Goal: Book appointment/travel/reservation

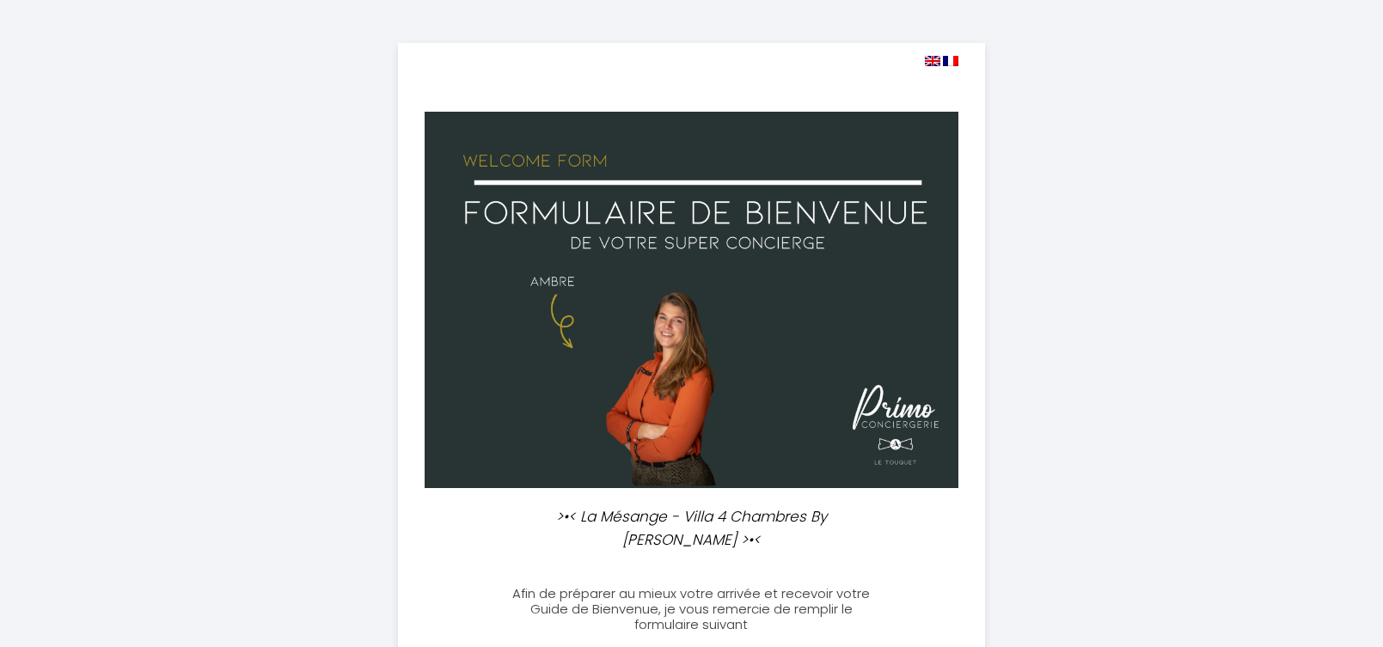
select select
click at [934, 53] on span at bounding box center [942, 60] width 34 height 16
click at [933, 57] on img at bounding box center [932, 61] width 15 height 10
select select
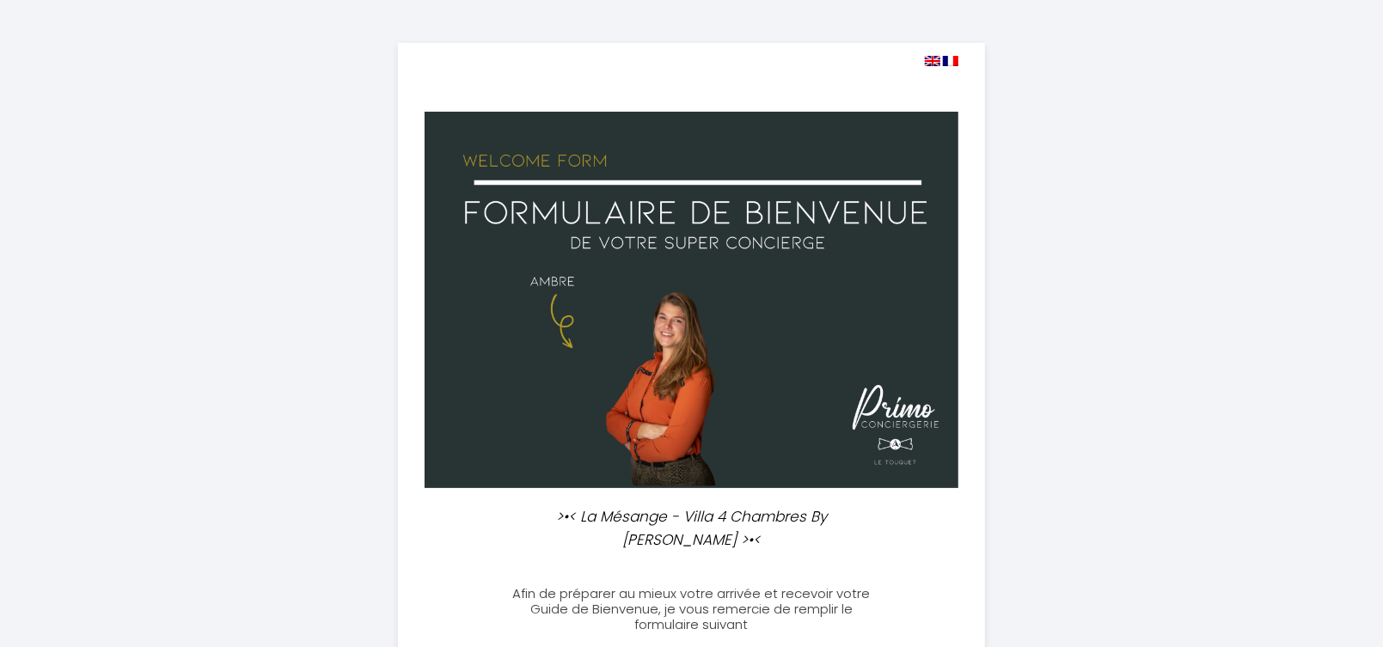
select select
click at [929, 58] on img at bounding box center [932, 61] width 15 height 10
click at [931, 61] on img at bounding box center [932, 61] width 15 height 10
click at [954, 62] on img at bounding box center [950, 61] width 15 height 10
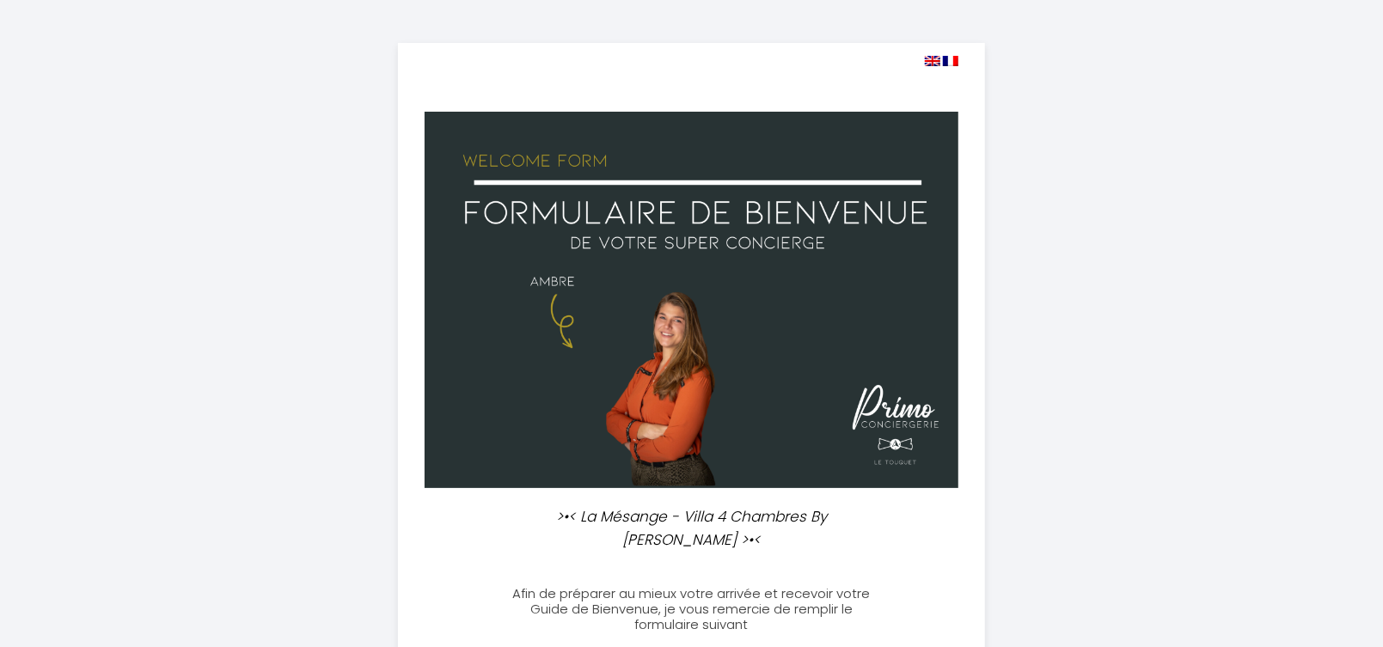
select select
click at [931, 58] on img at bounding box center [932, 61] width 15 height 10
select select
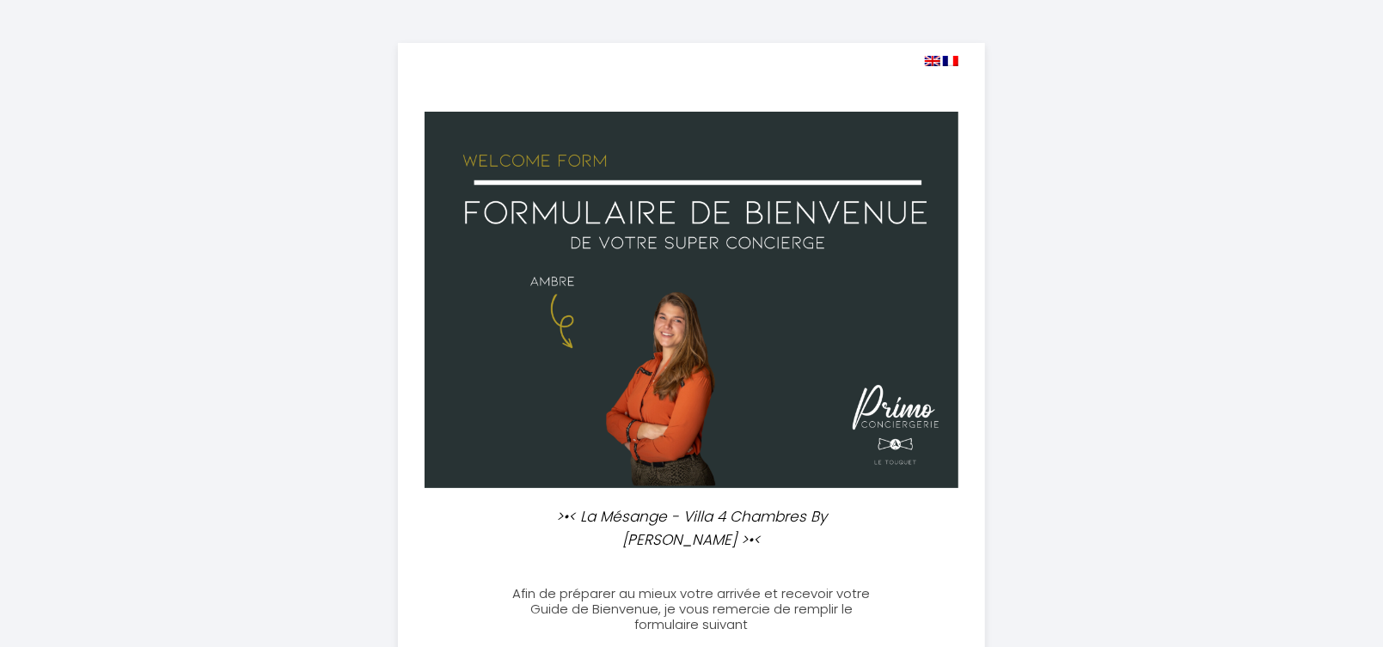
scroll to position [274, 0]
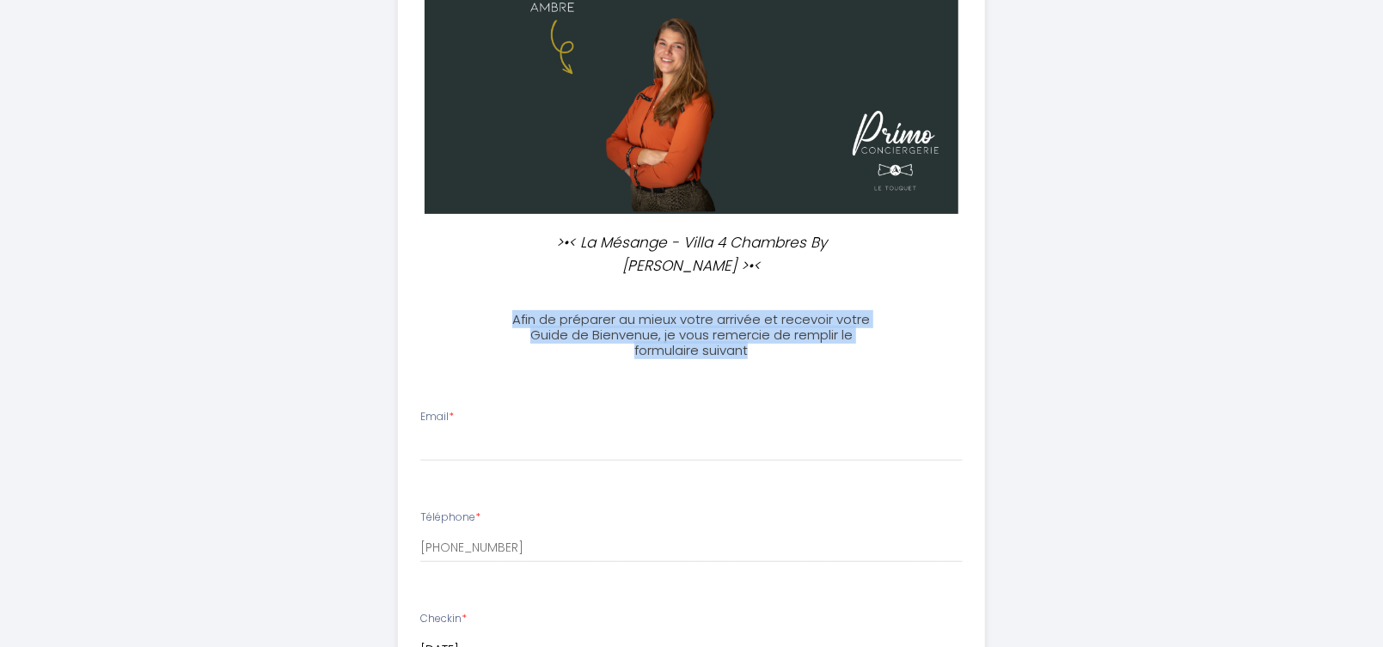
drag, startPoint x: 751, startPoint y: 324, endPoint x: 494, endPoint y: 277, distance: 261.4
click at [494, 295] on div "Afin de préparer au mieux votre arrivée et recevoir votre Guide de Bienvenue, j…" at bounding box center [691, 327] width 405 height 64
copy h3 "Afin de préparer au mieux votre arrivée et recevoir votre Guide de Bienvenue, j…"
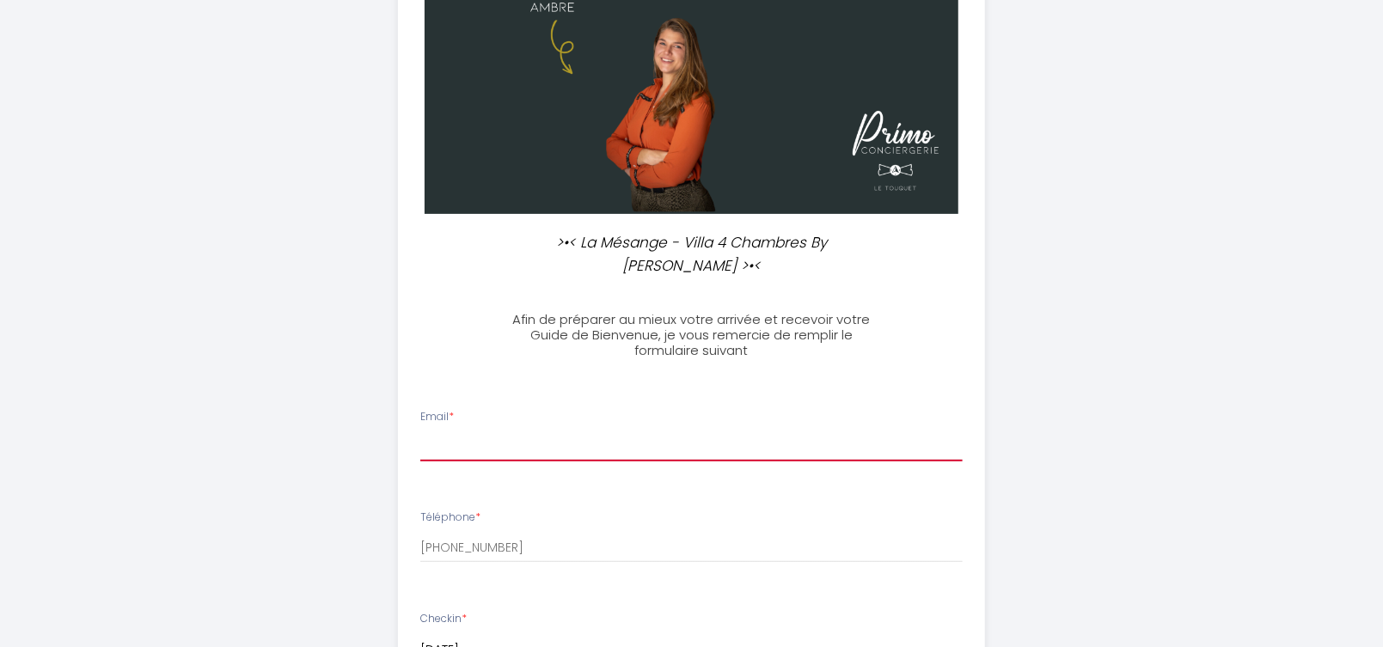
click at [469, 431] on input "Email *" at bounding box center [691, 446] width 543 height 31
type input "[EMAIL_ADDRESS][DOMAIN_NAME]"
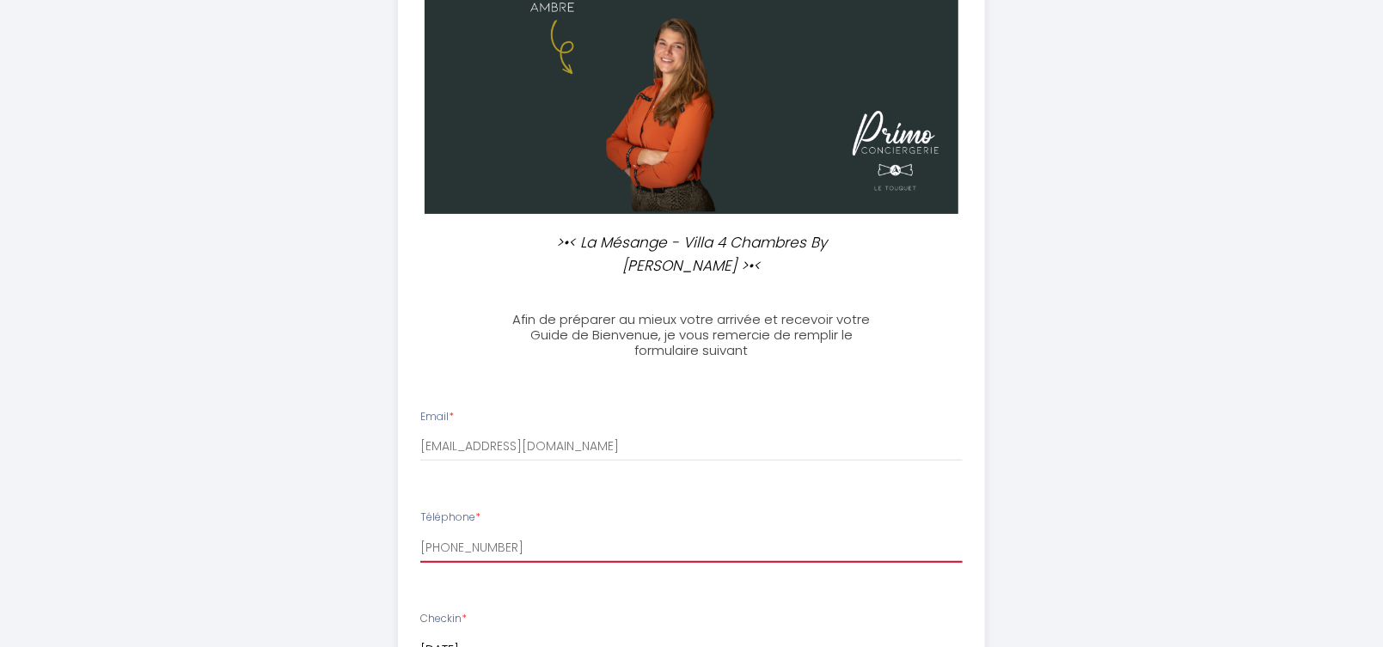
click at [500, 532] on input "[PHONE_NUMBER]" at bounding box center [691, 547] width 543 height 31
drag, startPoint x: 531, startPoint y: 530, endPoint x: 304, endPoint y: 531, distance: 227.0
click at [304, 531] on div ">•< La Mésange - Villa 4 Chambres By [PERSON_NAME] >•< Afin de préparer au mieu…" at bounding box center [692, 597] width 880 height 1742
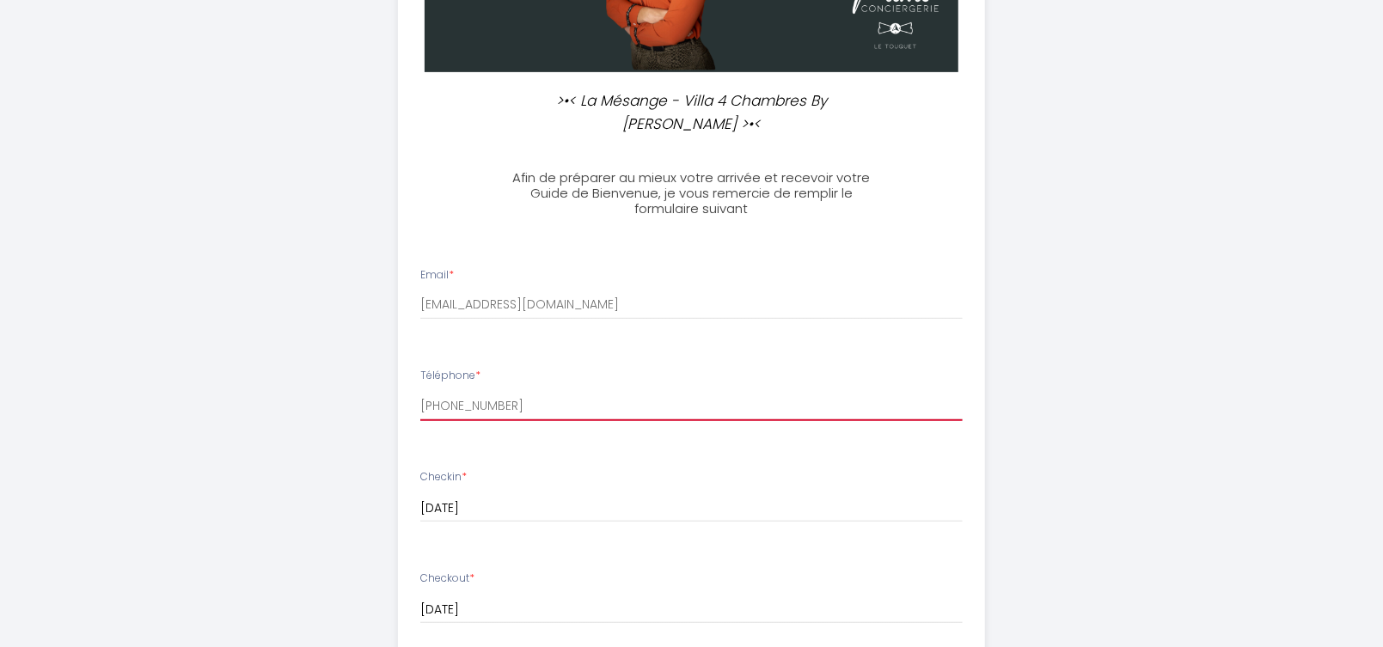
scroll to position [457, 0]
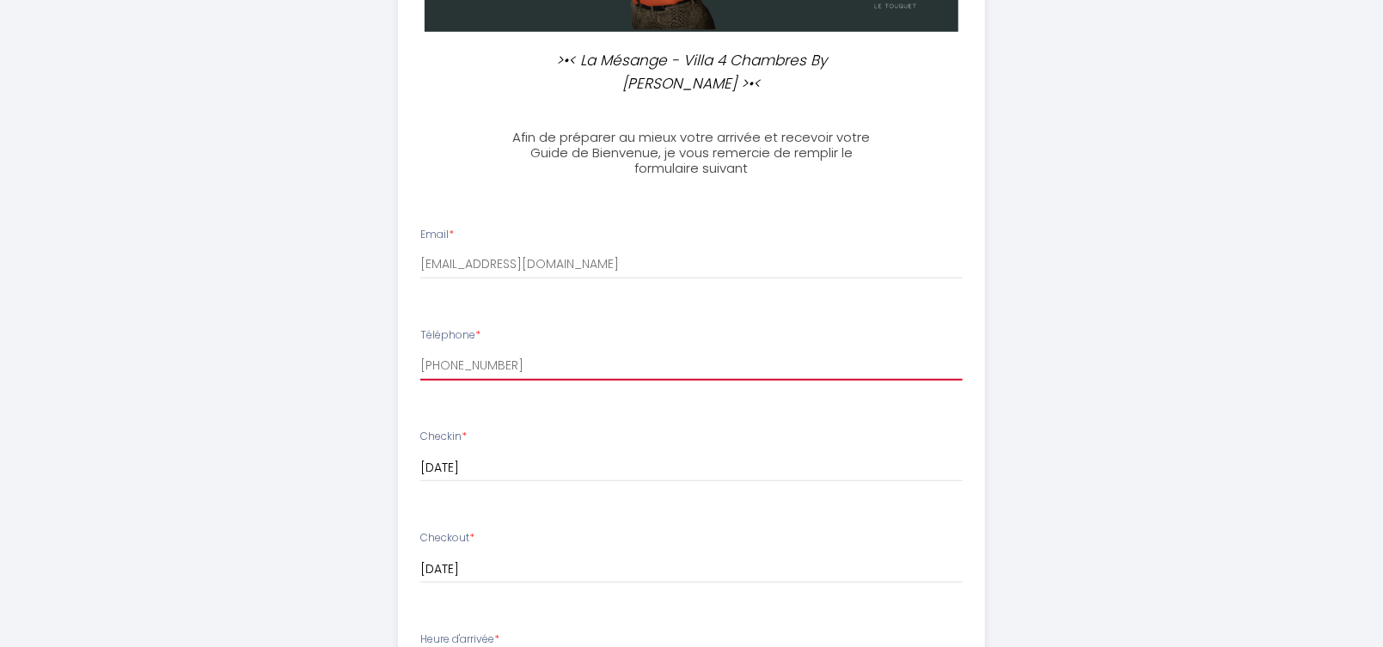
type input "[PHONE_NUMBER]"
click at [550, 457] on input "[DATE]" at bounding box center [691, 468] width 543 height 22
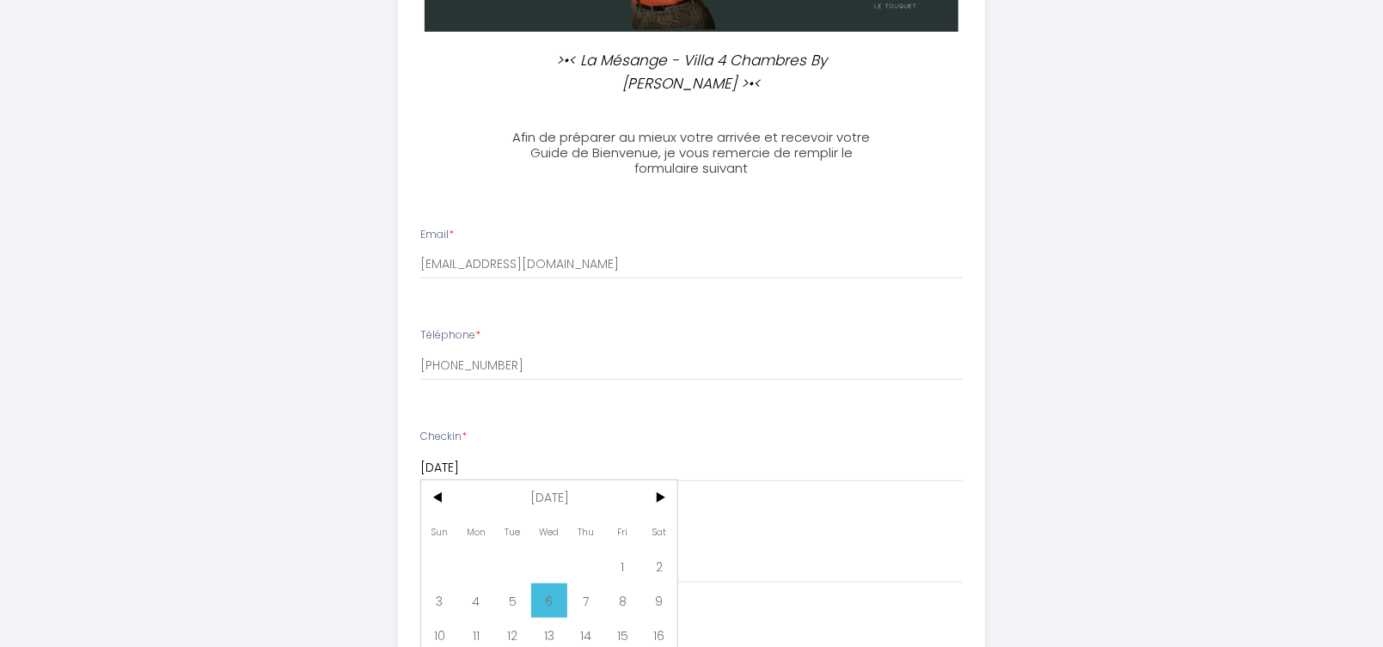
type input "[DATE]"
click at [530, 480] on input "[DATE]" at bounding box center [691, 468] width 543 height 22
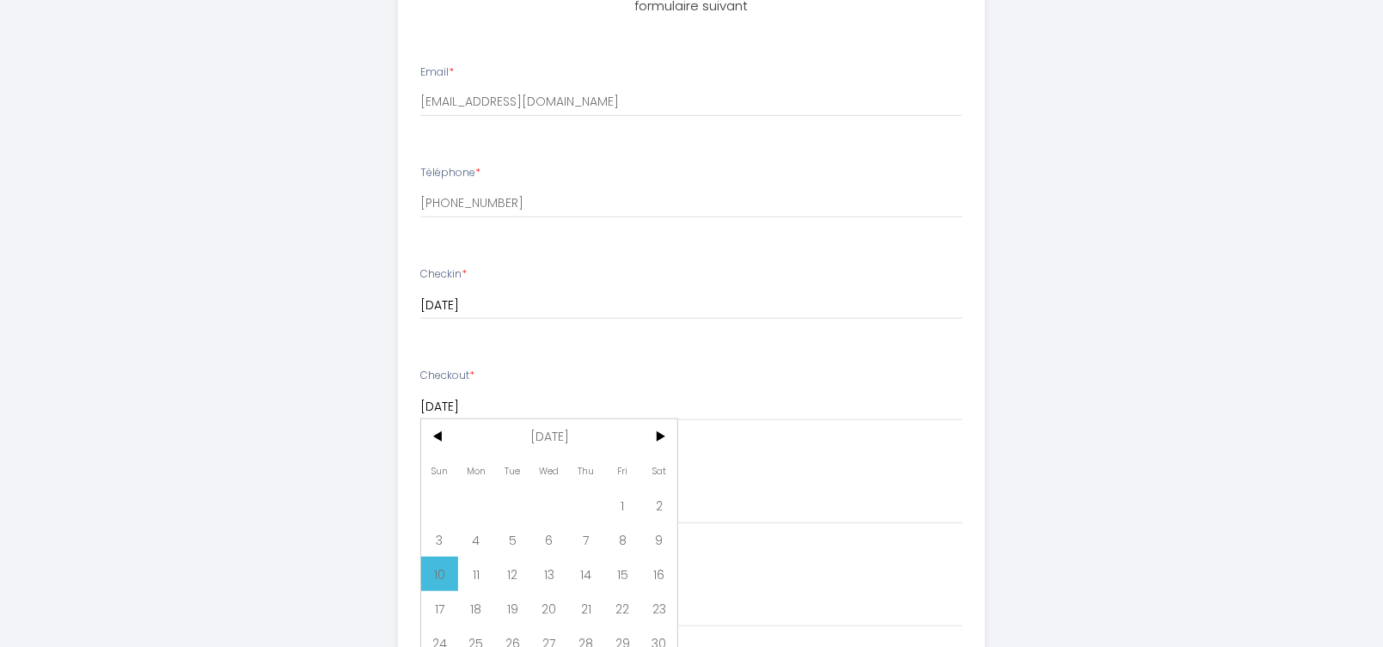
scroll to position [732, 0]
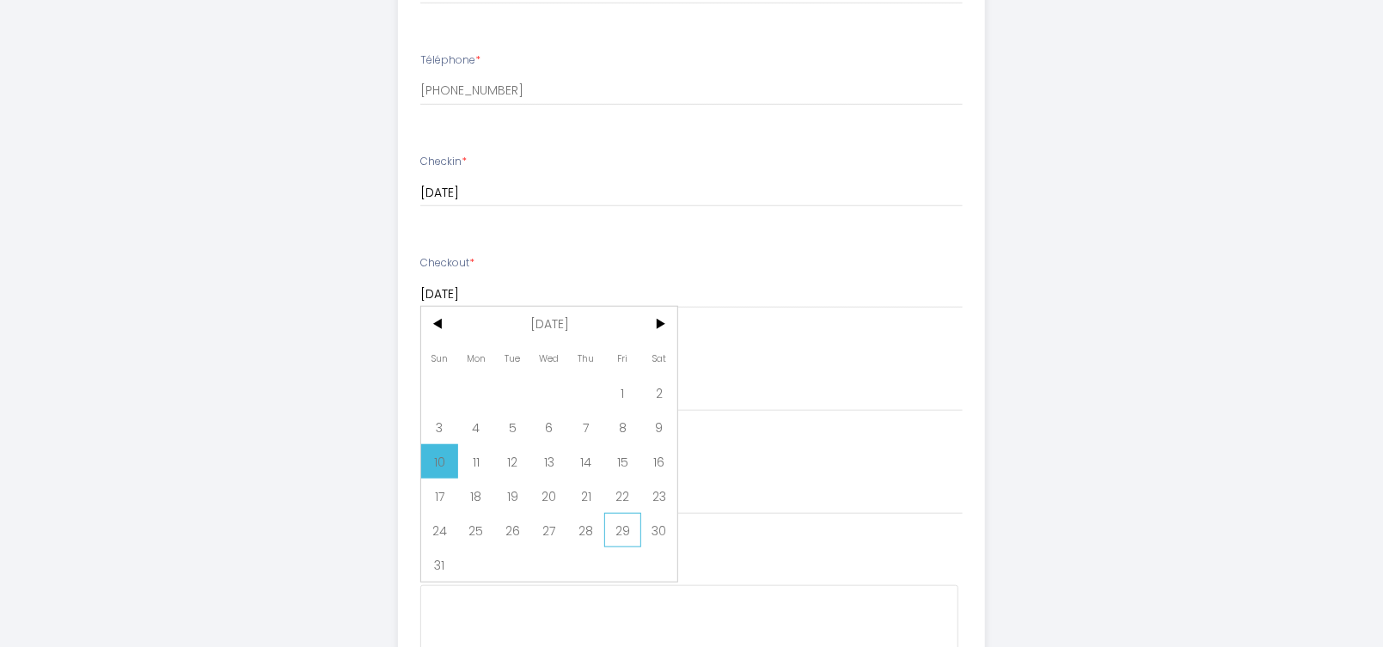
click at [623, 513] on span "29" at bounding box center [622, 530] width 37 height 34
type input "[DATE]"
select select
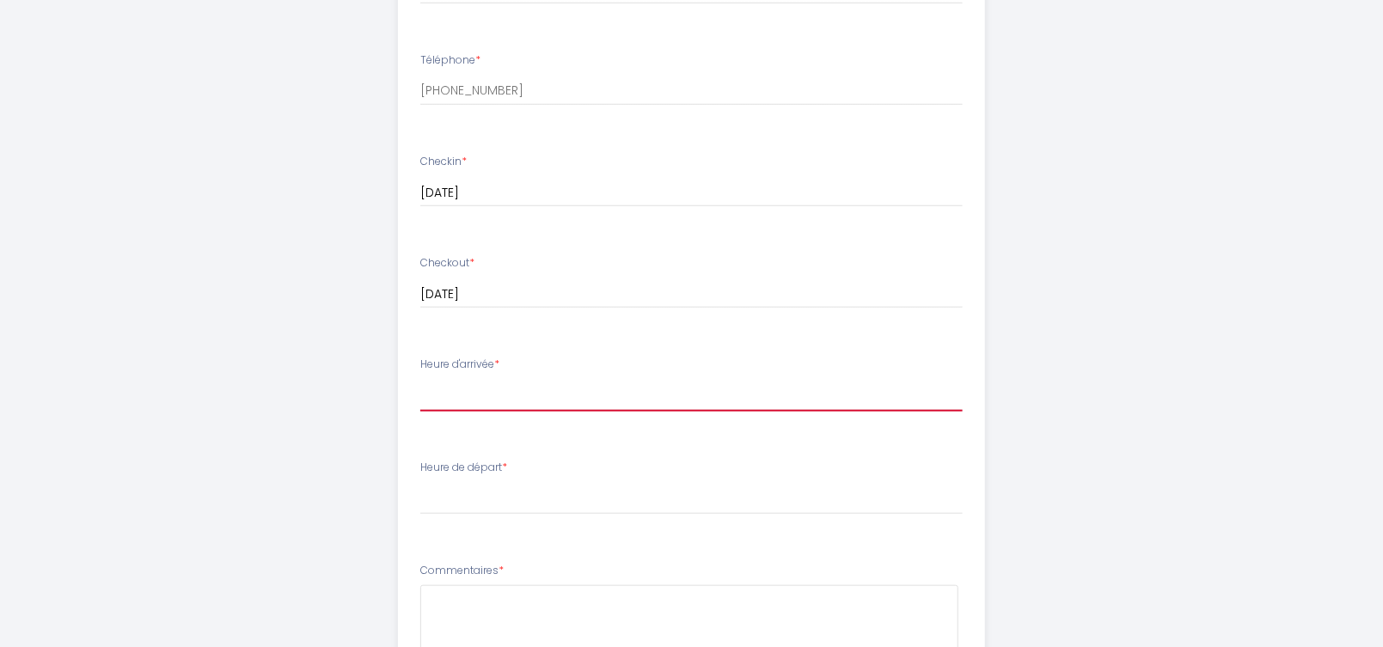
click at [582, 379] on select "17:00 17:30 18:00 18:30 19:00 19:30 20:00 20:30 21:00 21:30 22:00 22:30 23:00 2…" at bounding box center [691, 395] width 543 height 33
select select "17:00"
click at [420, 379] on select "17:00 17:30 18:00 18:30 19:00 19:30 20:00 20:30 21:00 21:30 22:00 22:30 23:00 2…" at bounding box center [691, 395] width 543 height 33
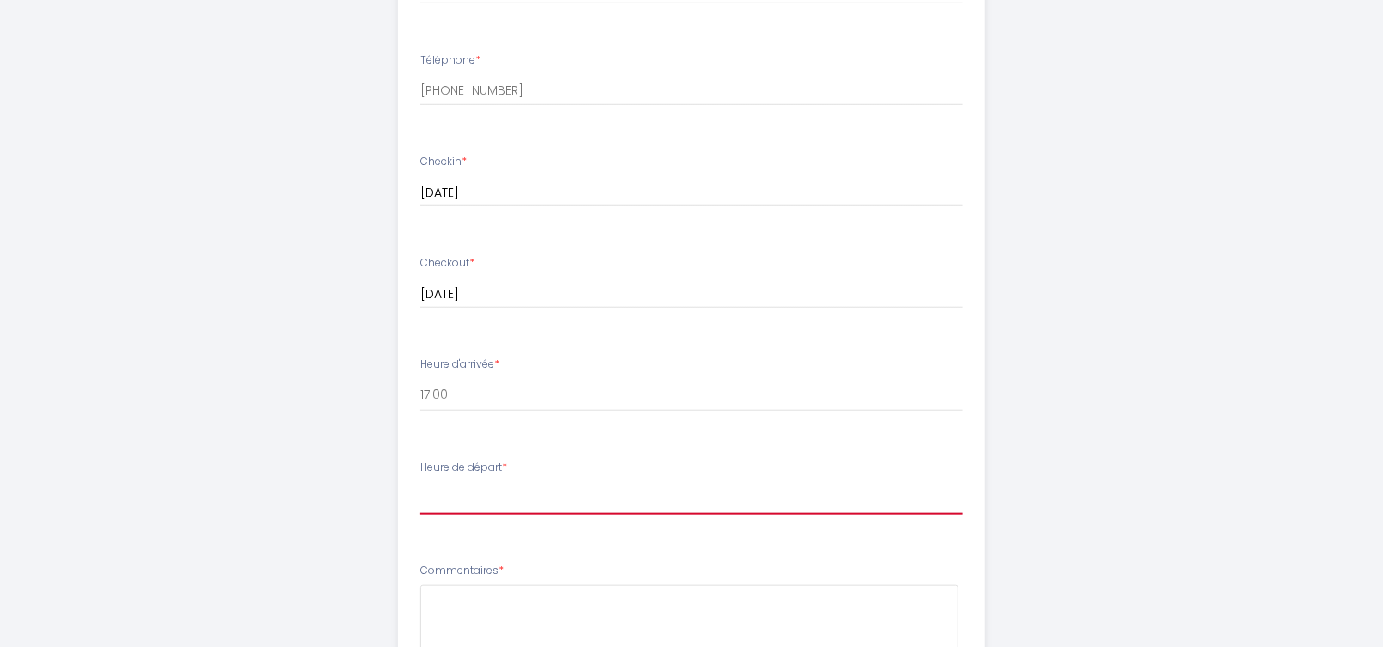
click at [508, 482] on select "00:00 00:30 01:00 01:30 02:00 02:30 03:00 03:30 04:00 04:30 05:00 05:30 06:00 0…" at bounding box center [691, 498] width 543 height 33
select select "10:00"
click at [420, 482] on select "00:00 00:30 01:00 01:30 02:00 02:30 03:00 03:30 04:00 04:30 05:00 05:30 06:00 0…" at bounding box center [691, 498] width 543 height 33
click at [507, 586] on textarea at bounding box center [689, 638] width 538 height 104
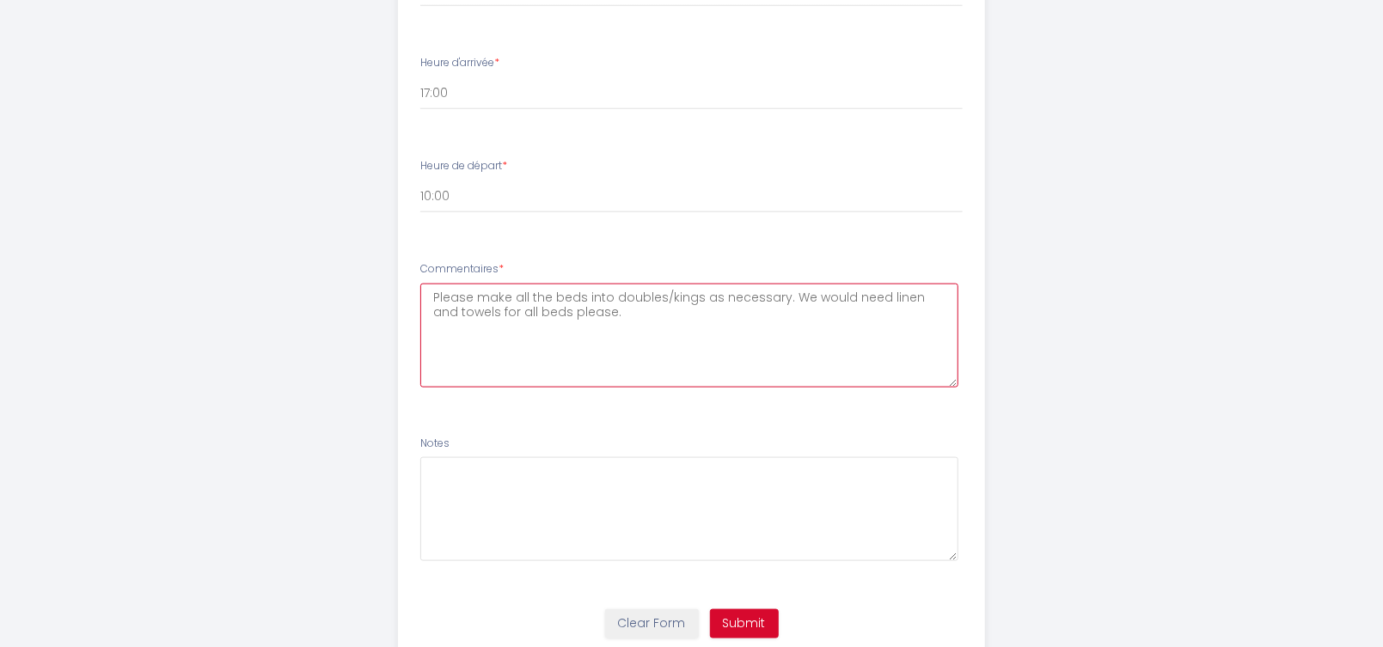
scroll to position [1070, 0]
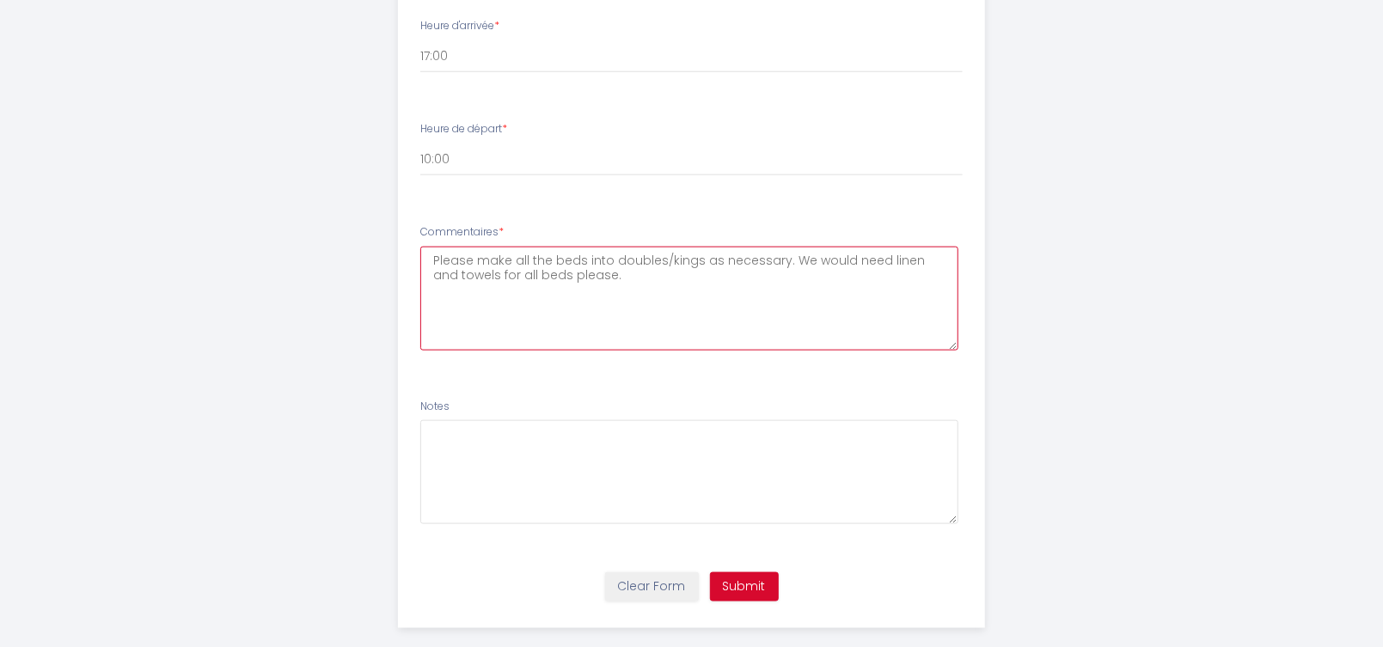
type textarea "Please make all the beds into doubles/kings as necessary. We would need linen a…"
click at [754, 573] on button "Submit" at bounding box center [744, 587] width 69 height 29
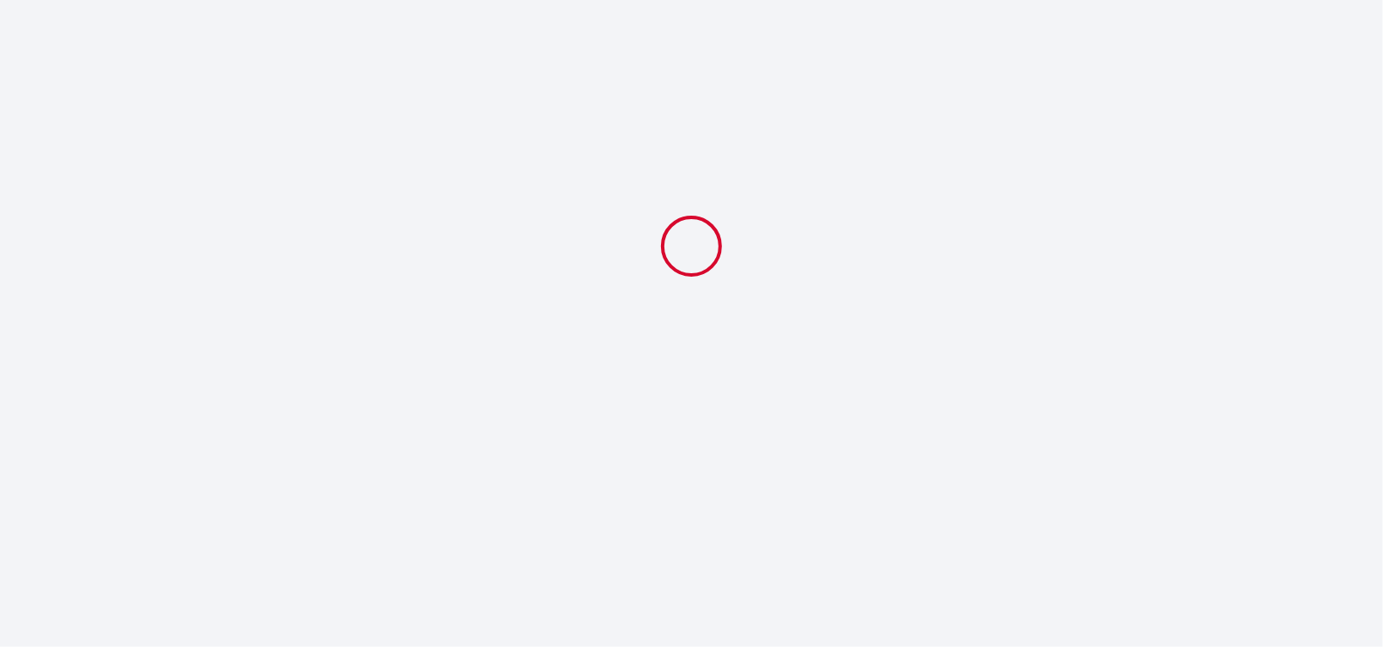
select select "10:00"
